Goal: Information Seeking & Learning: Understand process/instructions

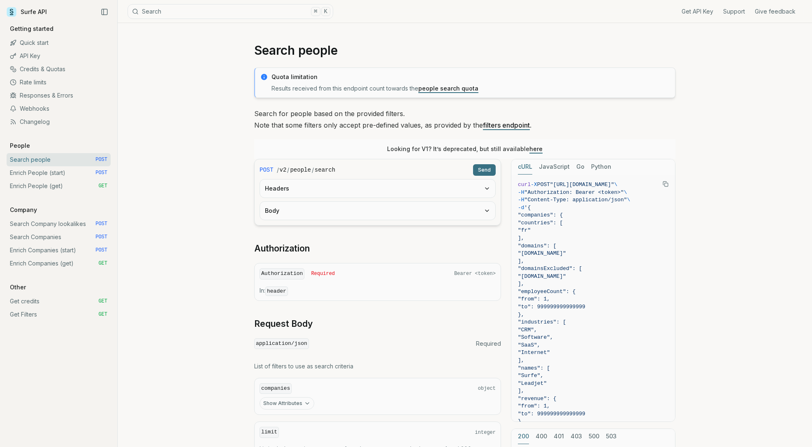
click at [48, 160] on link "Search people POST" at bounding box center [59, 159] width 104 height 13
click at [44, 30] on p "Getting started" at bounding box center [32, 29] width 50 height 8
click at [40, 43] on link "Quick start" at bounding box center [59, 42] width 104 height 13
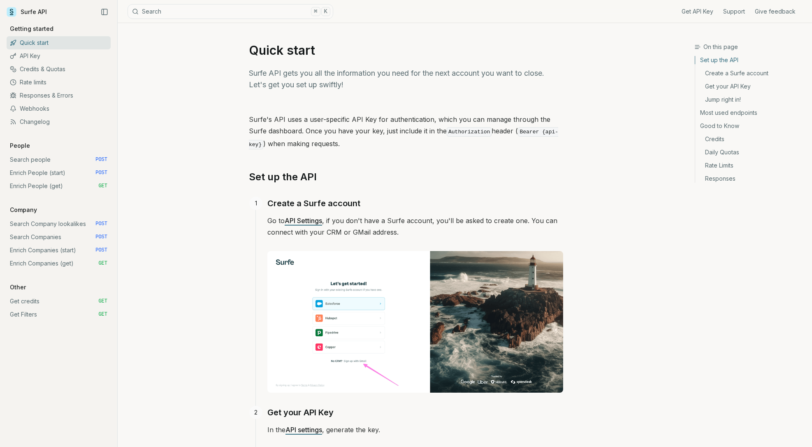
click at [169, 11] on button "Search ⌘ K" at bounding box center [231, 11] width 206 height 15
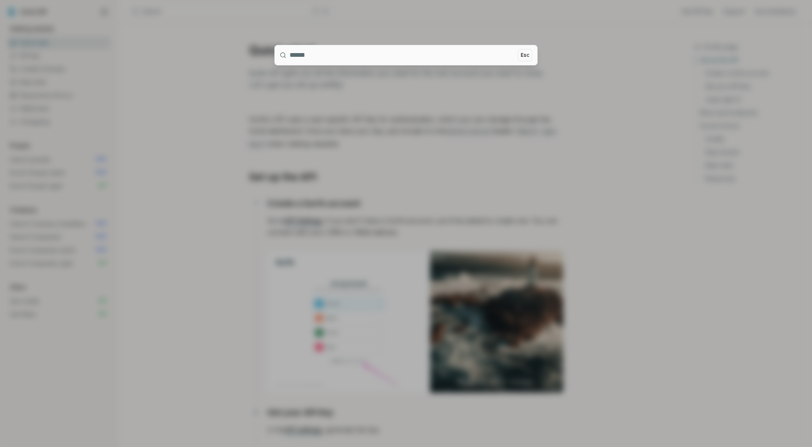
click at [596, 130] on div at bounding box center [406, 223] width 812 height 447
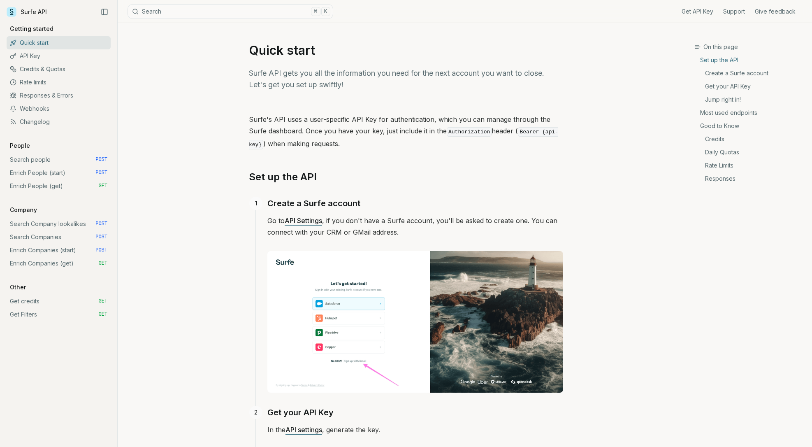
click at [731, 97] on link "Jump right in!" at bounding box center [750, 99] width 110 height 13
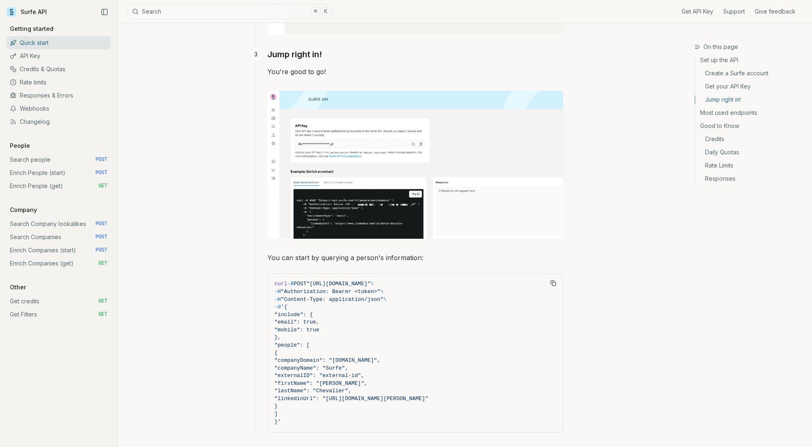
click at [715, 150] on link "Daily Quotas" at bounding box center [750, 152] width 110 height 13
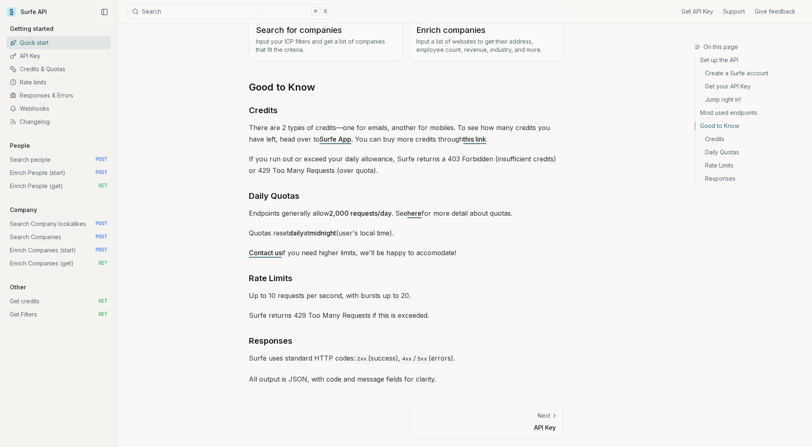
click at [708, 49] on h3 "On this page" at bounding box center [749, 47] width 111 height 8
click at [12, 12] on icon at bounding box center [12, 11] width 4 height 5
